Goal: Information Seeking & Learning: Find specific fact

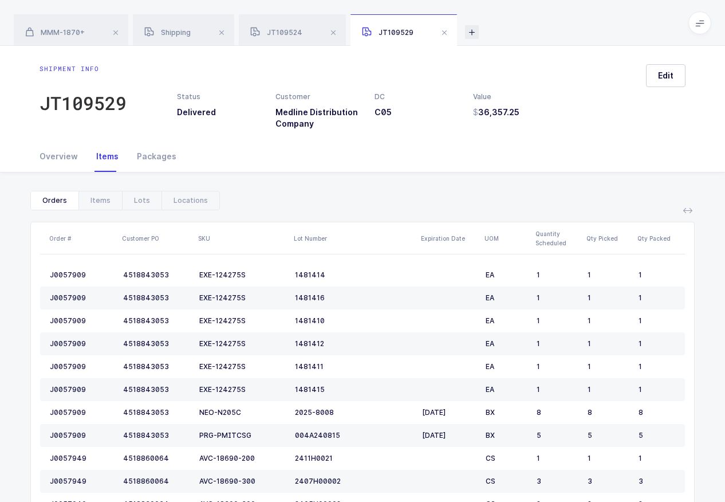
click at [479, 30] on icon at bounding box center [472, 32] width 14 height 14
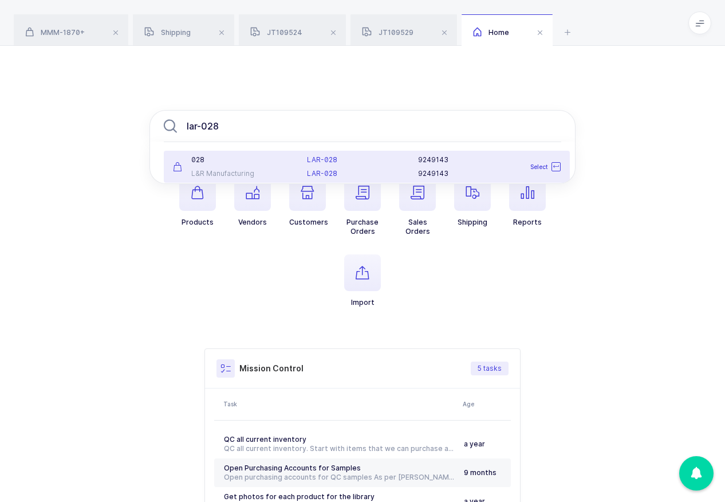
type input "lar-028"
click at [313, 167] on div "LAR-028 LAR-028" at bounding box center [356, 166] width 112 height 23
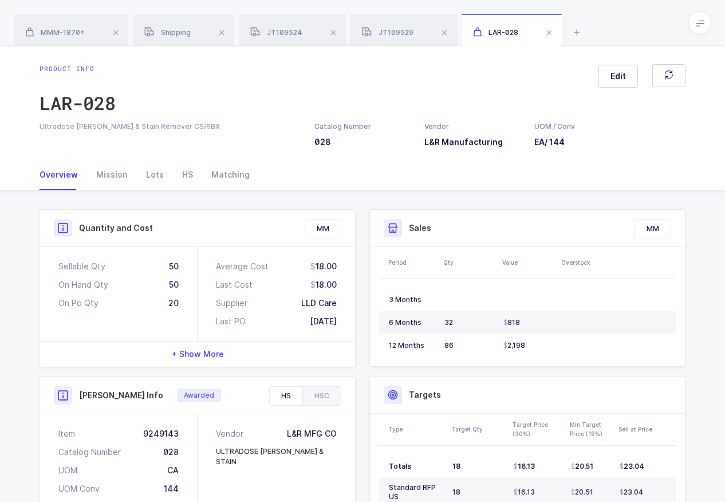
click at [285, 405] on div "HS" at bounding box center [286, 395] width 33 height 18
click at [160, 439] on div "Item 9249143" at bounding box center [118, 433] width 120 height 11
click at [583, 32] on icon at bounding box center [577, 32] width 14 height 14
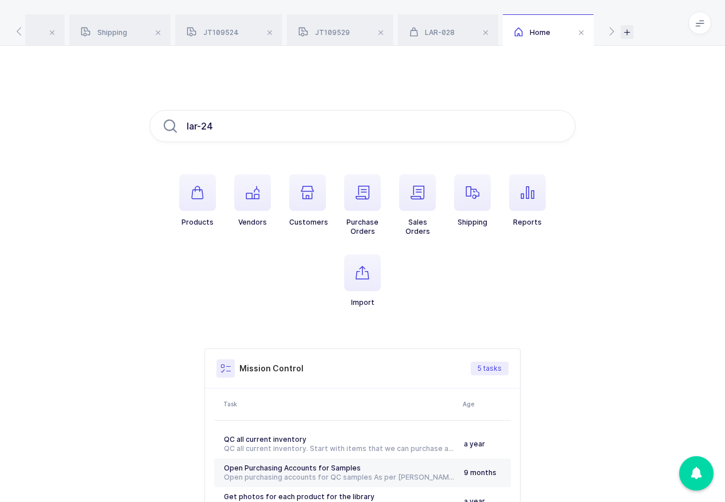
type input "lar-240"
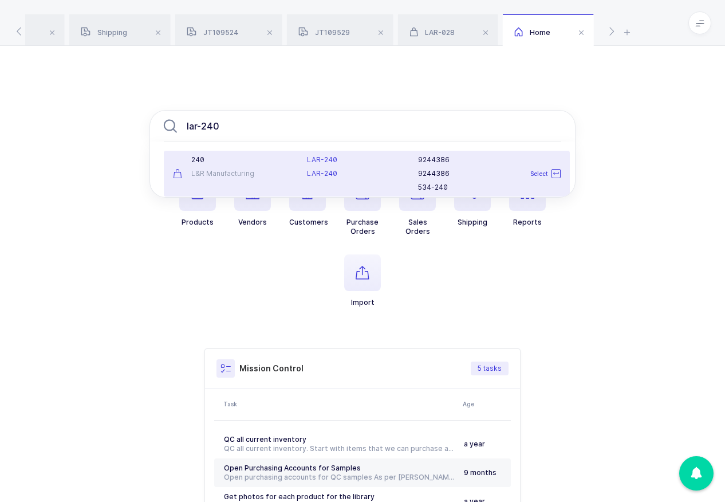
click at [277, 156] on div "240" at bounding box center [233, 159] width 120 height 9
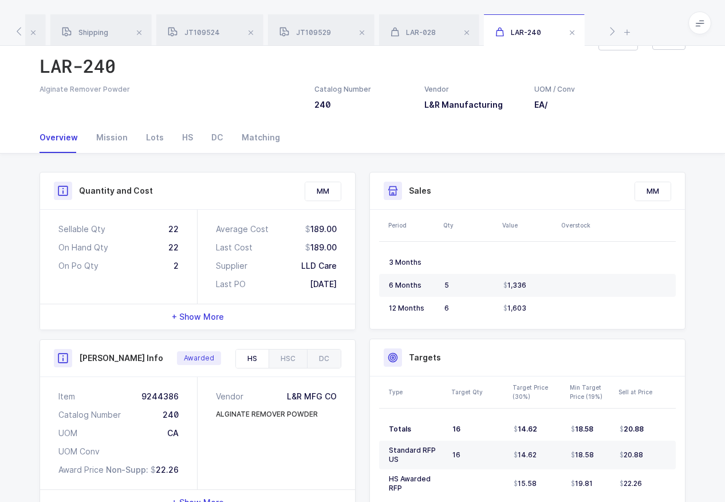
scroll to position [157, 0]
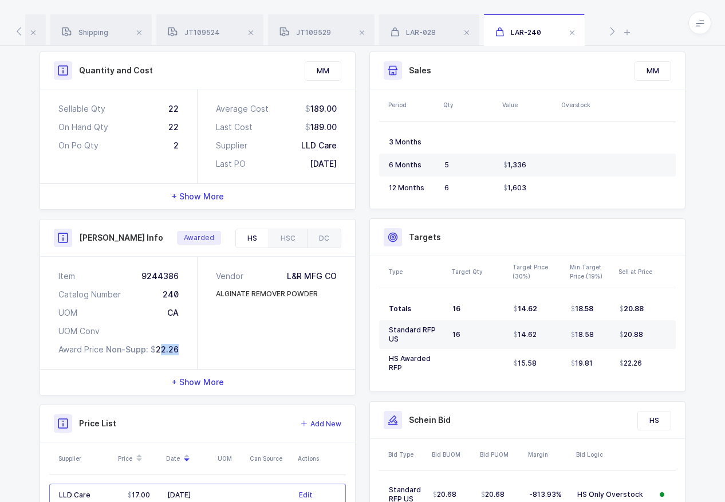
drag, startPoint x: 184, startPoint y: 372, endPoint x: 160, endPoint y: 370, distance: 24.1
click at [160, 369] on div "Item 9244386 Catalog Number 240 UOM CA UOM Conv Award Price Non-Supp: 22.26" at bounding box center [118, 312] width 157 height 112
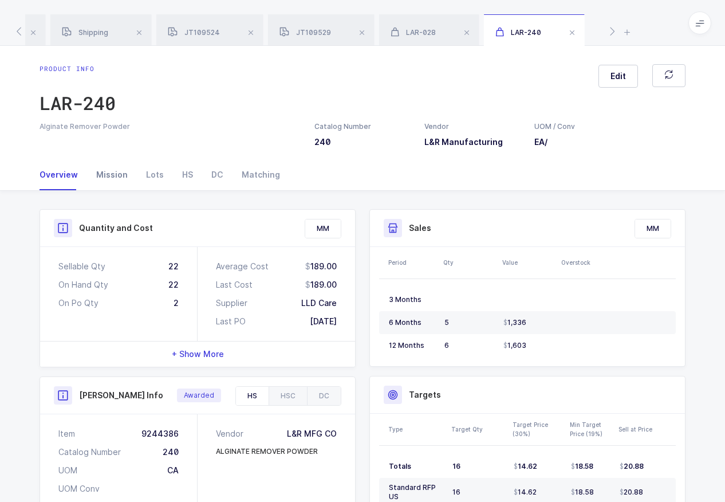
click at [115, 190] on div "Mission" at bounding box center [112, 174] width 50 height 31
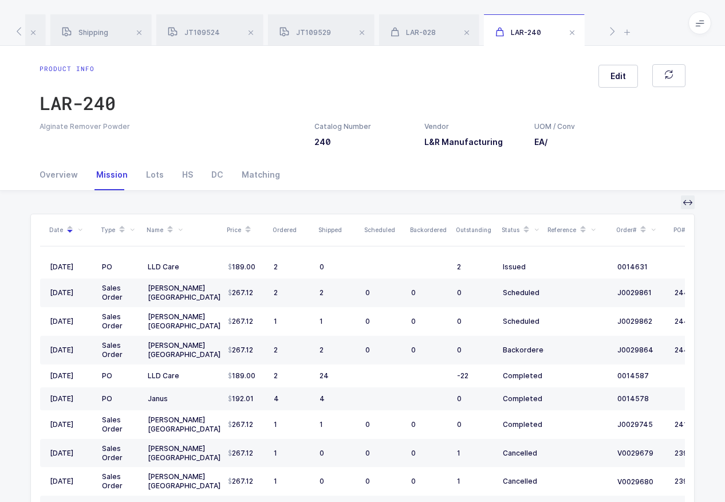
click at [689, 209] on button at bounding box center [688, 202] width 14 height 14
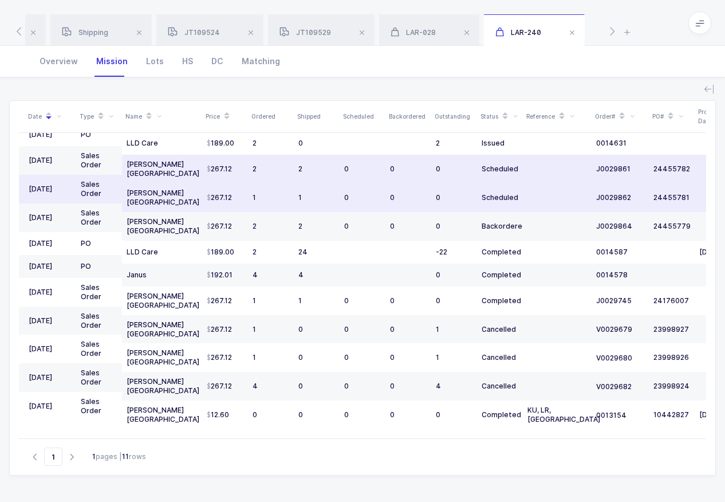
scroll to position [1, 0]
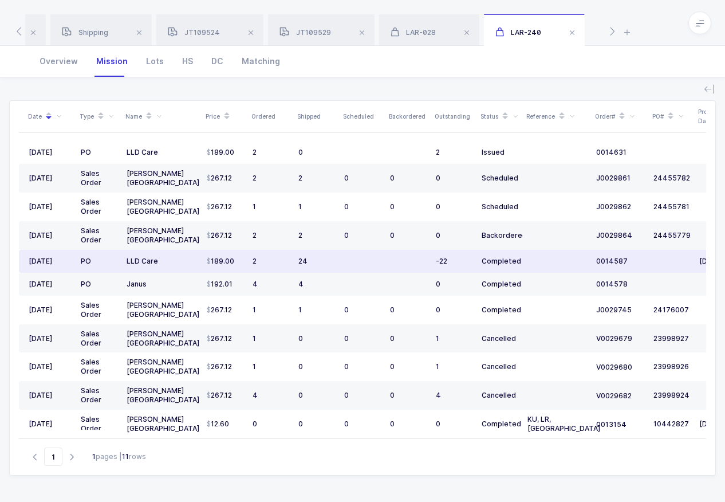
click at [311, 266] on div "24" at bounding box center [316, 260] width 37 height 9
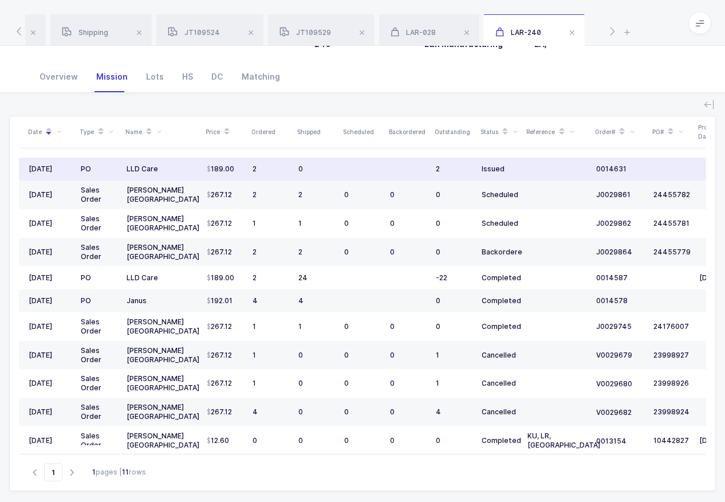
scroll to position [54, 0]
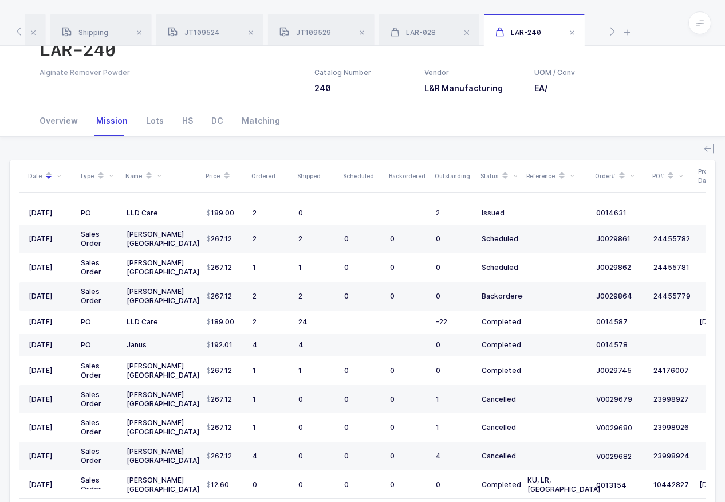
click at [99, 186] on span at bounding box center [101, 175] width 14 height 19
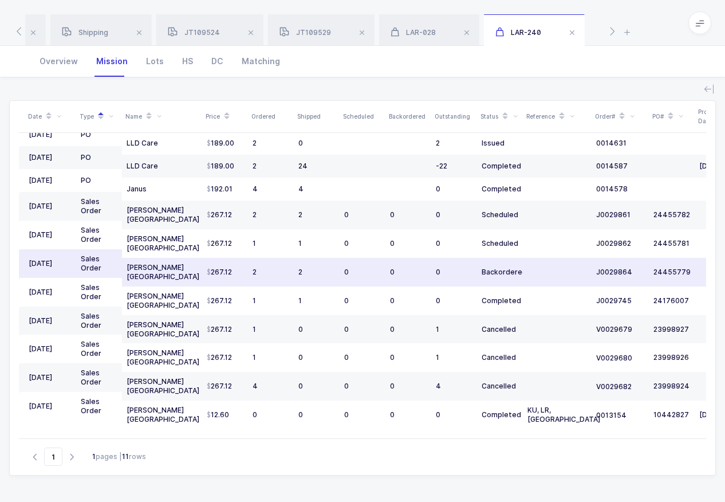
scroll to position [0, 0]
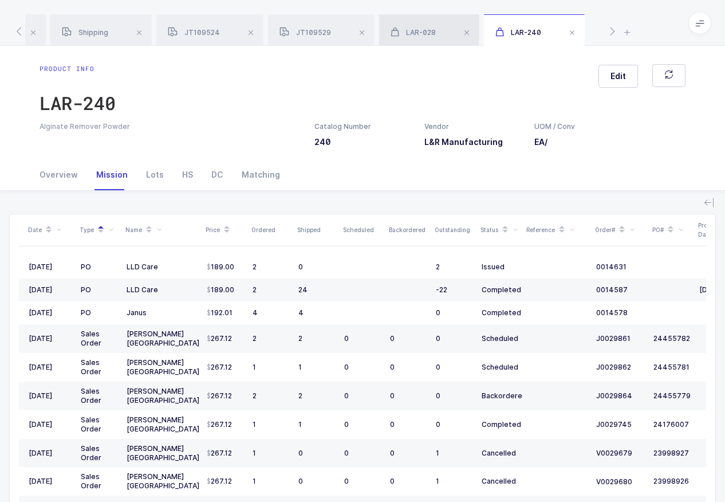
click at [436, 33] on span "LAR-028" at bounding box center [412, 32] width 45 height 9
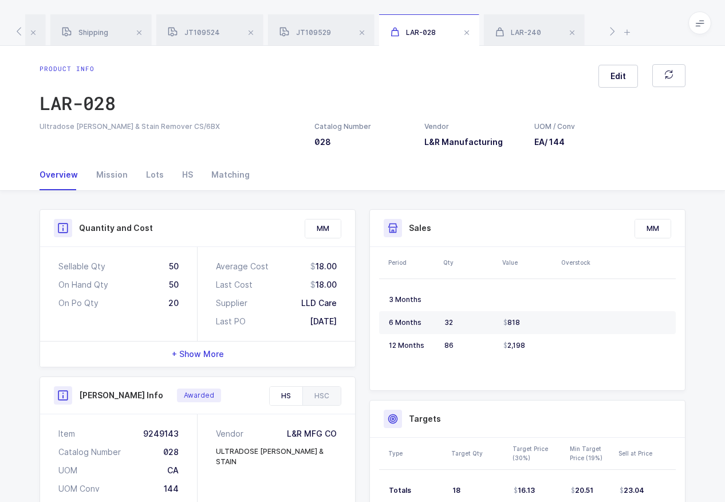
drag, startPoint x: 306, startPoint y: 302, endPoint x: 338, endPoint y: 301, distance: 32.7
click at [338, 301] on div "Average Cost 18.00 Last Cost 18.00 Supplier LLD Care Last PO [DATE]" at bounding box center [276, 294] width 157 height 94
click at [110, 190] on div "Mission" at bounding box center [112, 174] width 50 height 31
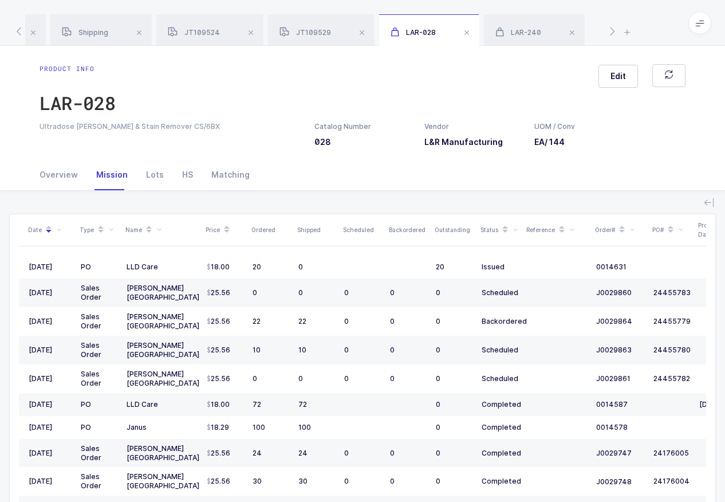
click at [90, 239] on div "Type" at bounding box center [99, 229] width 39 height 19
click at [104, 228] on icon at bounding box center [101, 226] width 6 height 6
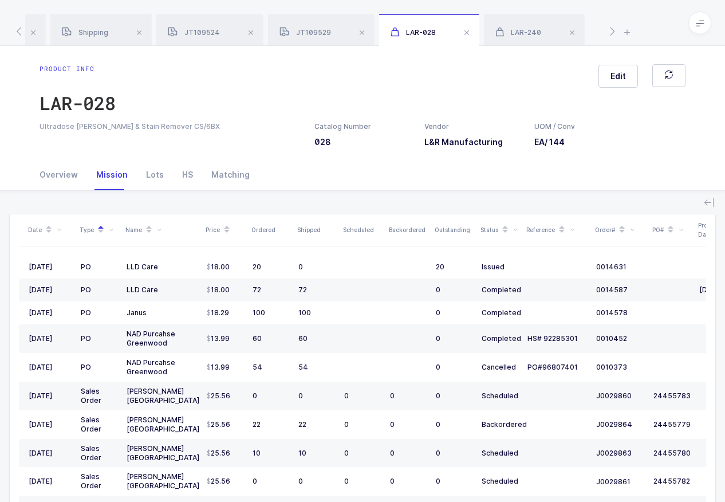
click at [52, 228] on icon at bounding box center [49, 226] width 6 height 6
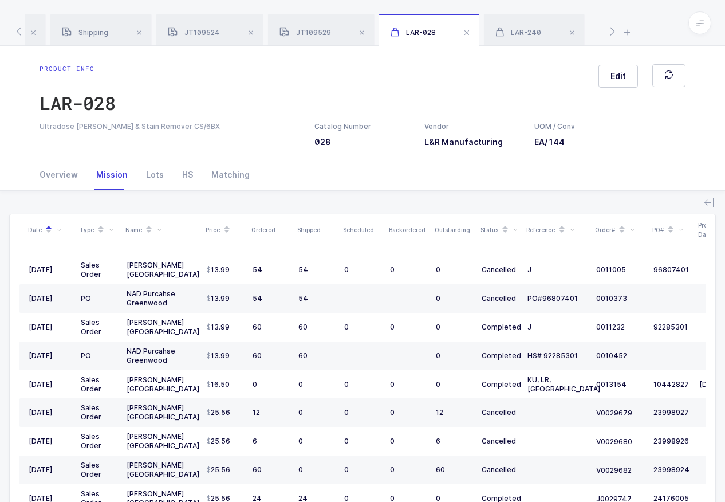
click at [48, 239] on span at bounding box center [49, 229] width 14 height 19
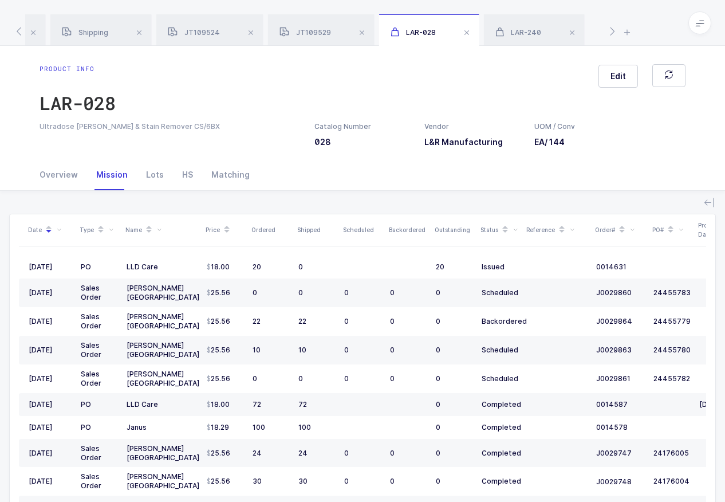
click at [50, 228] on icon at bounding box center [49, 226] width 6 height 6
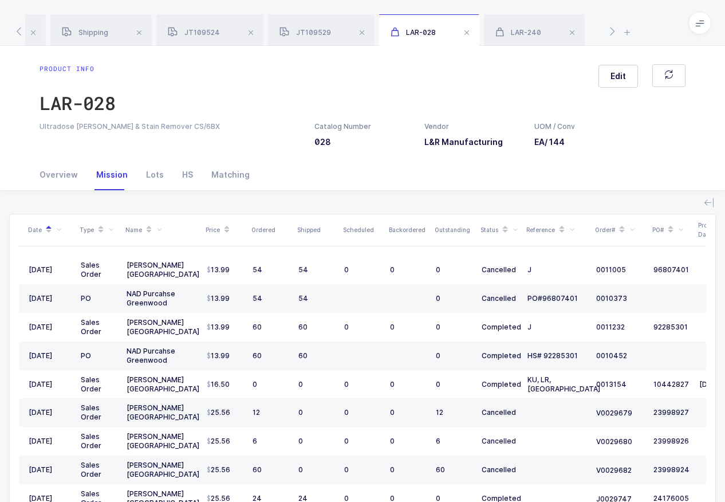
click at [52, 235] on icon at bounding box center [49, 233] width 6 height 6
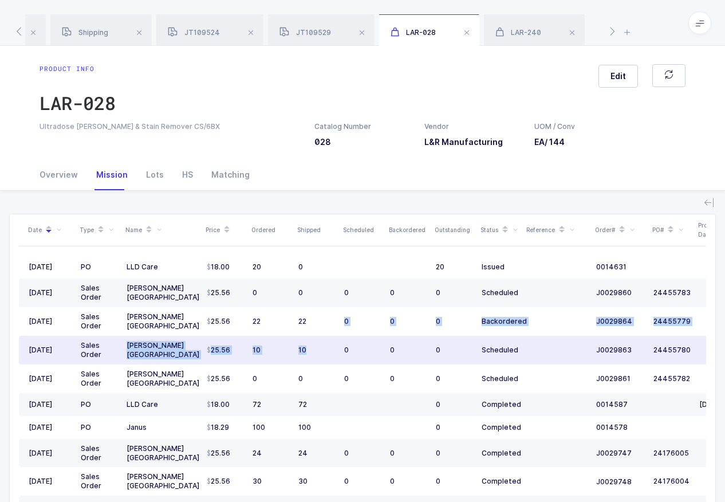
drag, startPoint x: 309, startPoint y: 340, endPoint x: 306, endPoint y: 378, distance: 38.5
click at [306, 378] on tbody "[DATE] PO LLD Care 18.00 20 0 20 Issued 0014631 [DATE] Sales Order [PERSON_NAME…" at bounding box center [379, 489] width 721 height 469
drag, startPoint x: 298, startPoint y: 338, endPoint x: 312, endPoint y: 376, distance: 40.2
click at [312, 376] on tbody "[DATE] PO LLD Care 18.00 20 0 20 Issued 0014631 [DATE] Sales Order [PERSON_NAME…" at bounding box center [379, 489] width 721 height 469
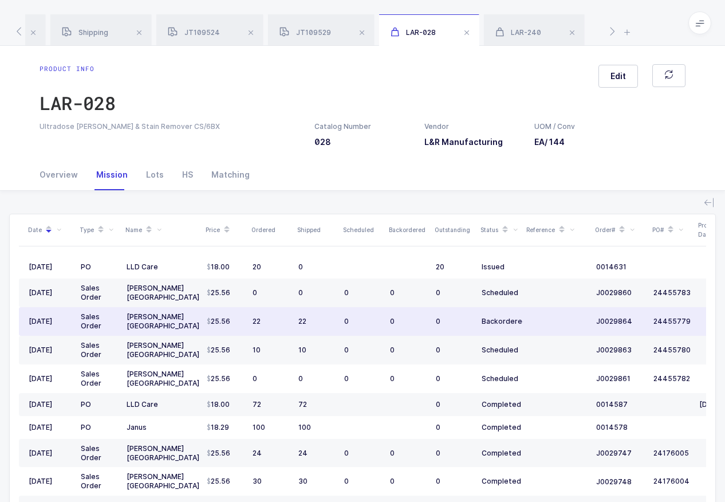
click at [262, 326] on div "22" at bounding box center [270, 321] width 37 height 9
drag, startPoint x: 267, startPoint y: 341, endPoint x: 255, endPoint y: 342, distance: 12.0
click at [255, 326] on div "22" at bounding box center [270, 321] width 37 height 9
click at [261, 326] on div "22" at bounding box center [270, 321] width 37 height 9
drag, startPoint x: 263, startPoint y: 342, endPoint x: 254, endPoint y: 341, distance: 9.2
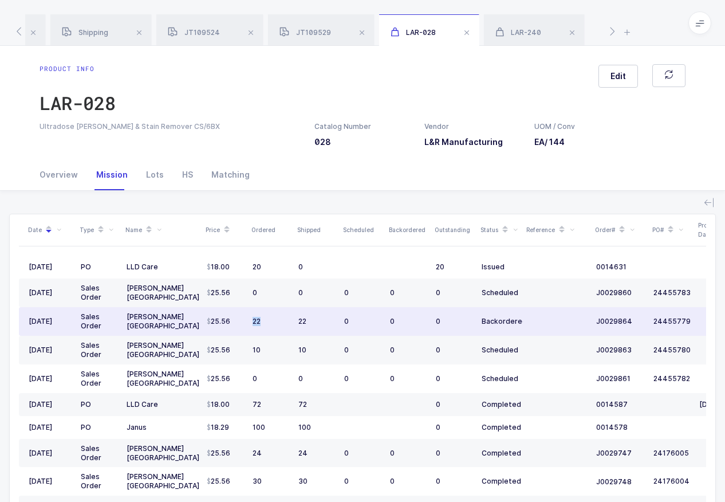
click at [254, 326] on div "22" at bounding box center [270, 321] width 37 height 9
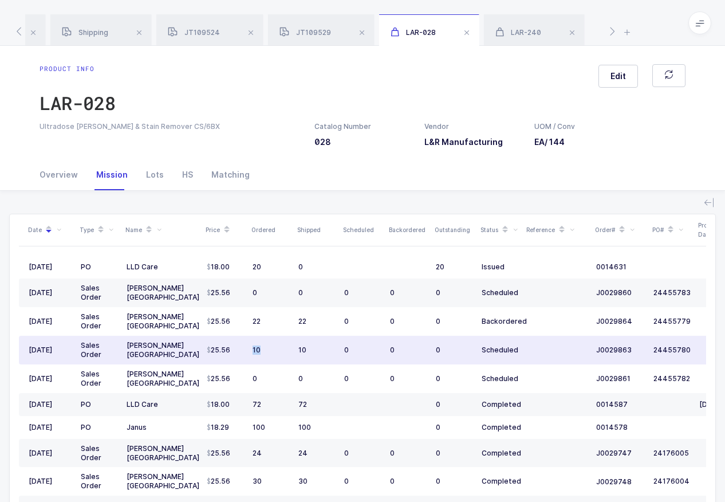
drag, startPoint x: 263, startPoint y: 372, endPoint x: 249, endPoint y: 373, distance: 14.4
click at [249, 364] on td "10" at bounding box center [271, 350] width 46 height 29
click at [270, 364] on td "10" at bounding box center [271, 350] width 46 height 29
drag, startPoint x: 268, startPoint y: 369, endPoint x: 249, endPoint y: 373, distance: 19.3
click at [249, 364] on td "10" at bounding box center [271, 350] width 46 height 29
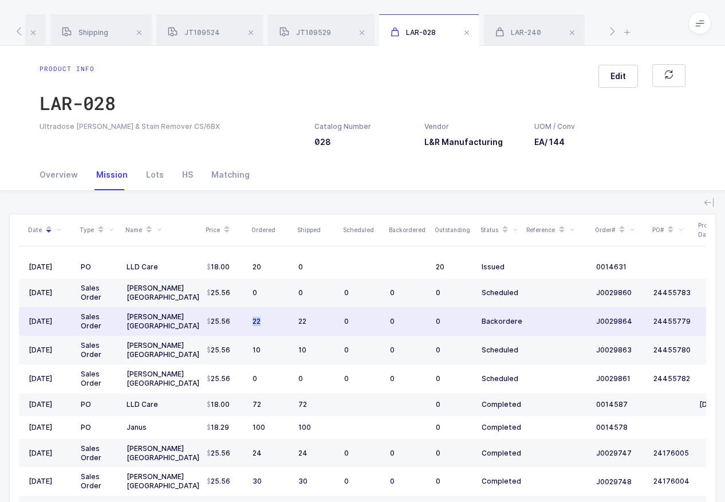
drag, startPoint x: 262, startPoint y: 340, endPoint x: 252, endPoint y: 342, distance: 9.4
click at [252, 326] on div "22" at bounding box center [270, 321] width 37 height 9
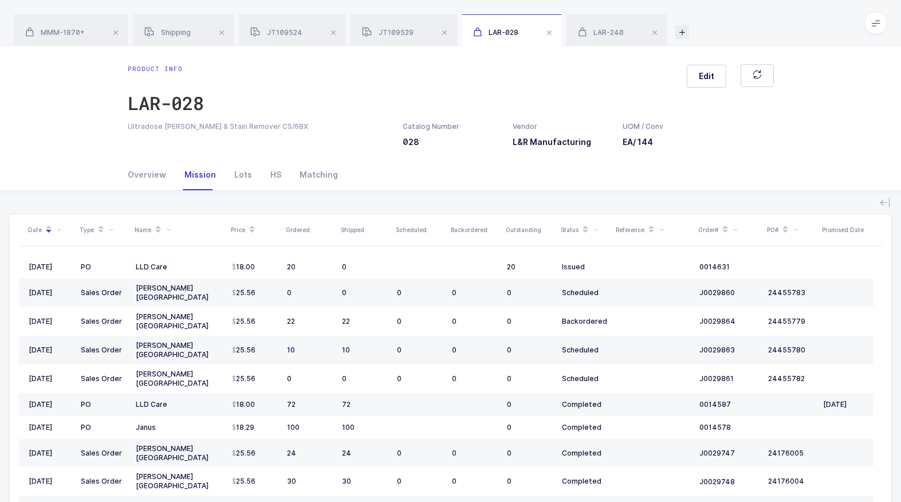
click at [689, 36] on icon at bounding box center [682, 32] width 14 height 14
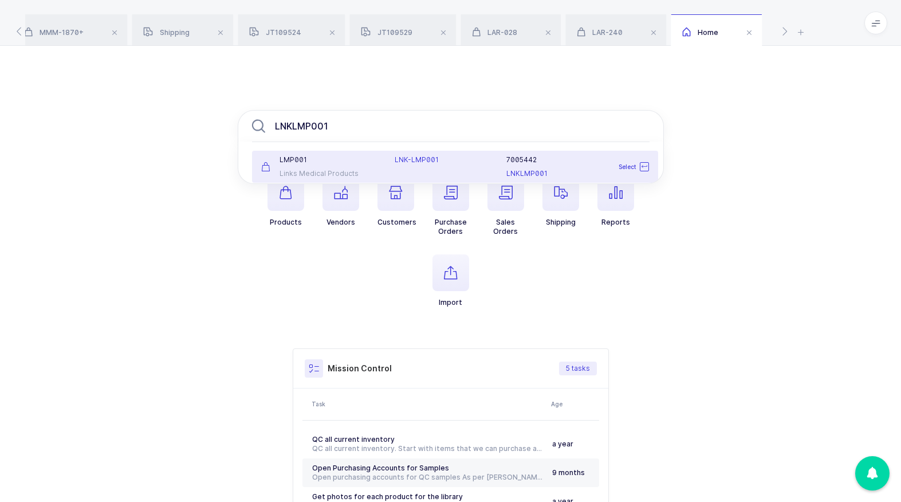
type input "LNKLMP001"
click at [439, 158] on span "LNK-LMP001" at bounding box center [416, 159] width 44 height 9
